Goal: Find specific page/section: Find specific page/section

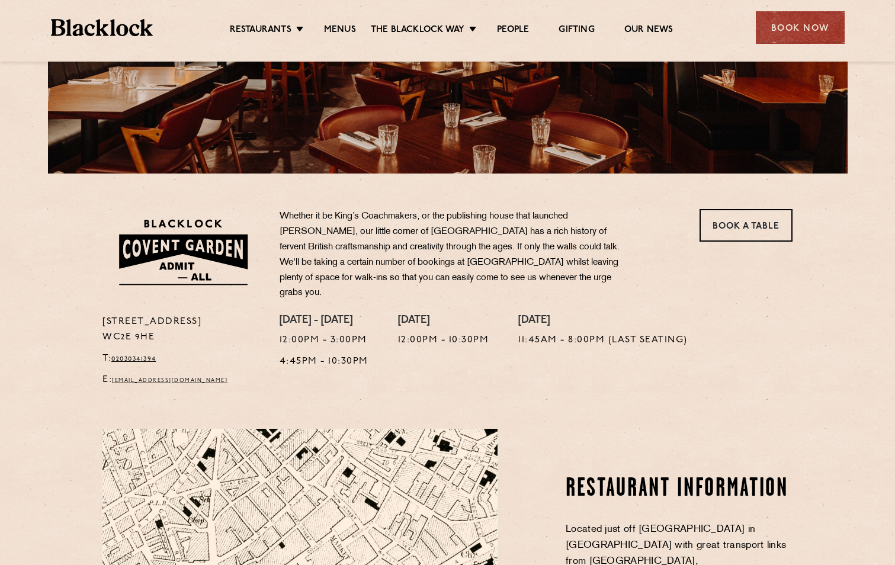
scroll to position [237, 0]
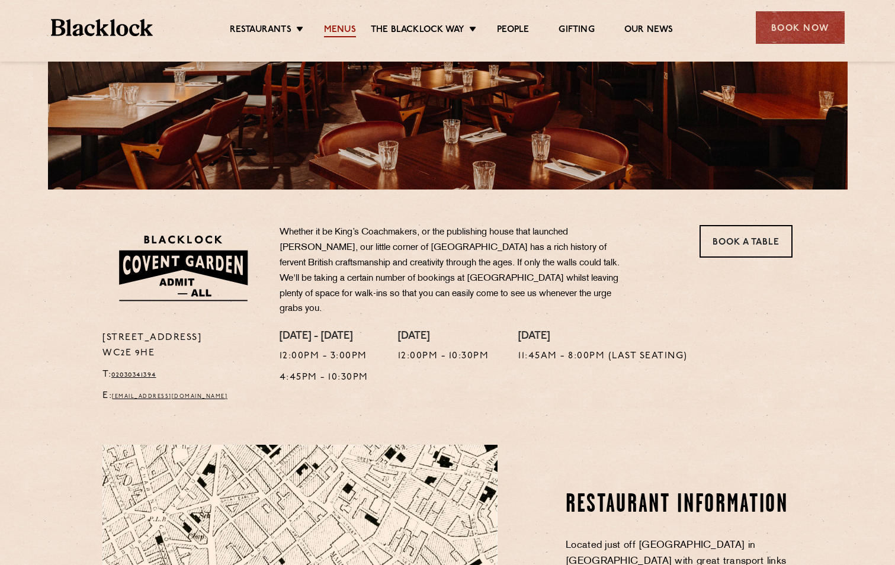
click at [349, 33] on link "Menus" at bounding box center [340, 30] width 32 height 13
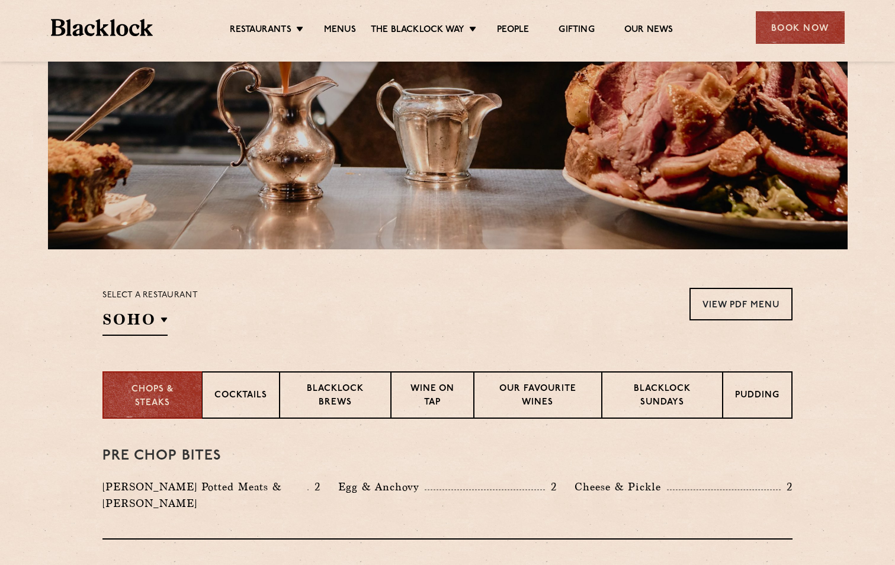
scroll to position [237, 0]
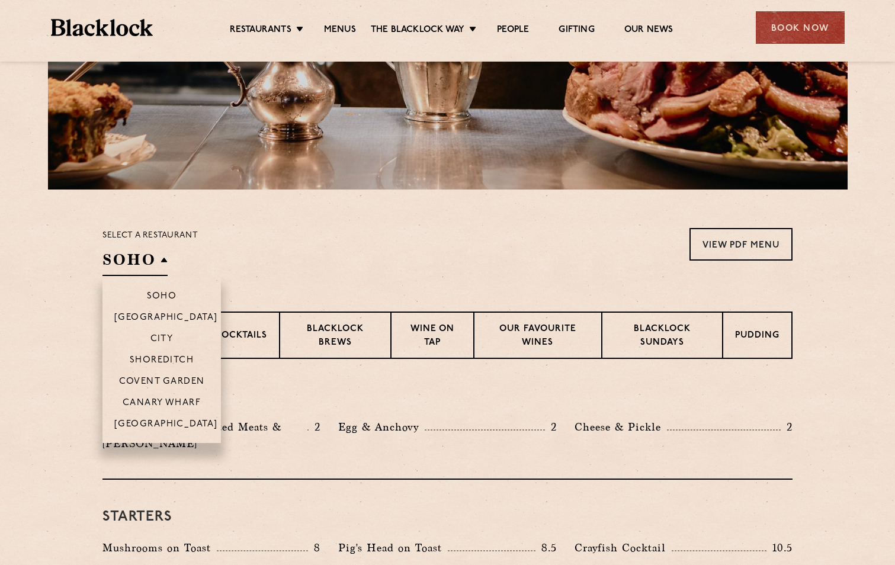
click at [162, 263] on h2 "SOHO" at bounding box center [134, 262] width 65 height 27
click at [160, 377] on p "Covent Garden" at bounding box center [162, 383] width 86 height 12
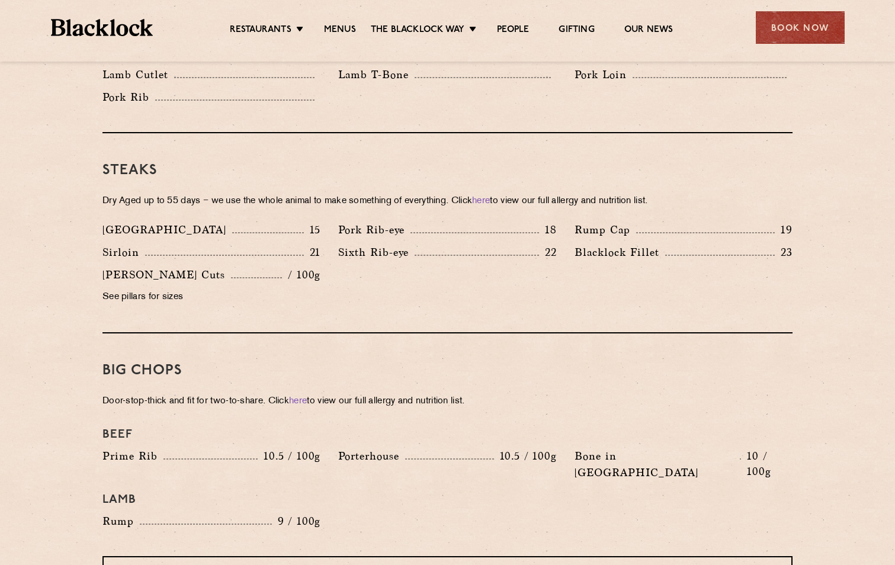
scroll to position [1184, 0]
